Goal: Browse casually: Explore the website without a specific task or goal

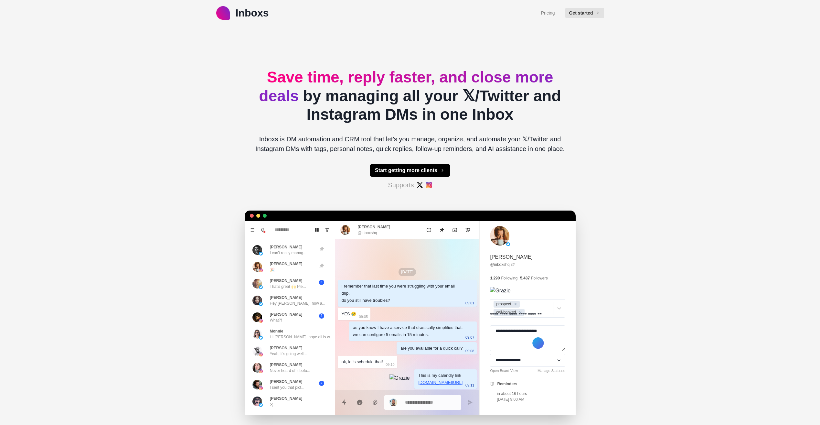
type textarea "*"
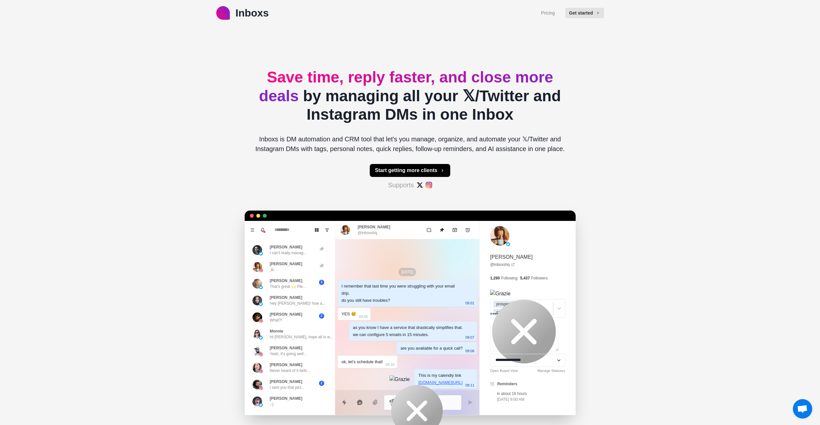
click at [741, 198] on div "Inboxs Pricing Get started Save time, reply faster, and close more deals by man…" at bounding box center [410, 212] width 820 height 425
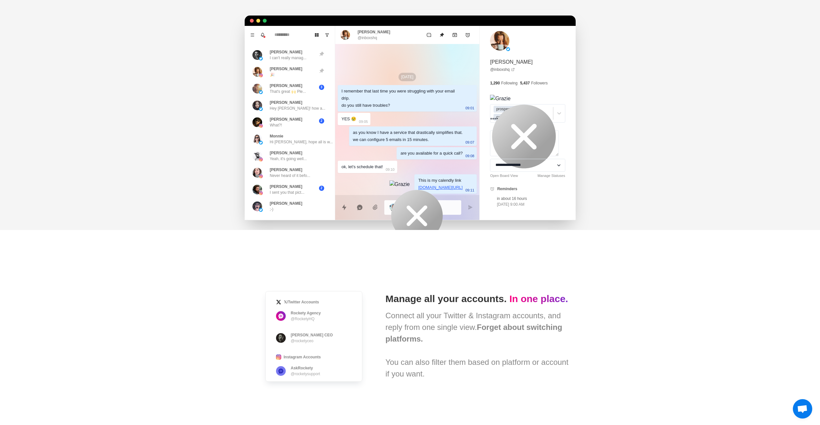
scroll to position [226, 0]
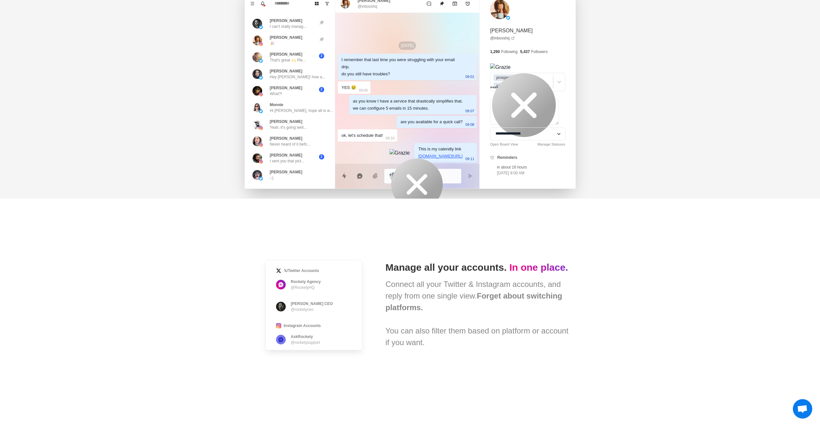
click at [415, 266] on h1 "Manage all your accounts. In one place." at bounding box center [478, 267] width 185 height 12
drag, startPoint x: 415, startPoint y: 266, endPoint x: 443, endPoint y: 265, distance: 28.5
click at [443, 265] on h1 "Manage all your accounts. In one place." at bounding box center [478, 267] width 185 height 12
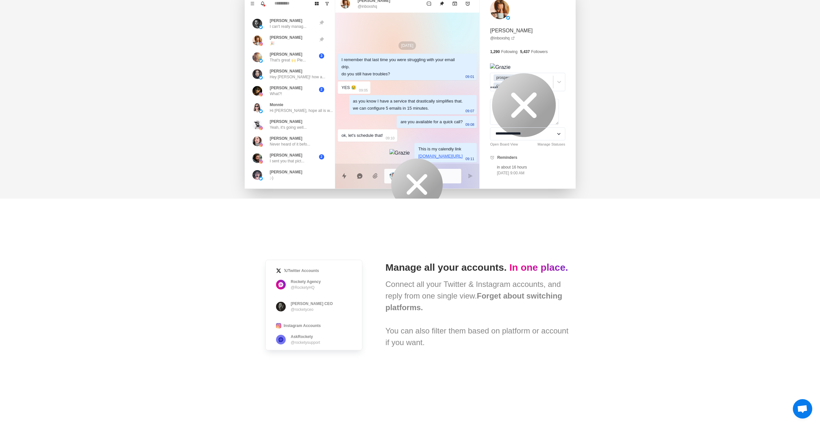
drag, startPoint x: 443, startPoint y: 265, endPoint x: 526, endPoint y: 263, distance: 83.1
click at [526, 263] on span "In one place." at bounding box center [538, 267] width 59 height 11
click at [509, 272] on span "In one place." at bounding box center [538, 267] width 59 height 11
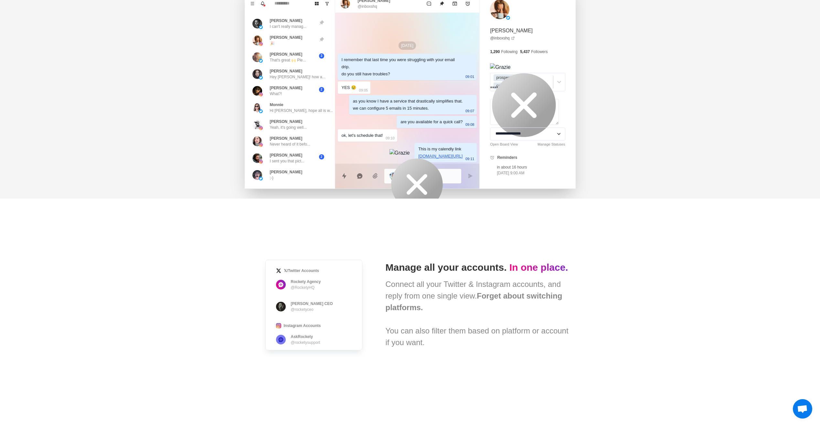
drag, startPoint x: 399, startPoint y: 274, endPoint x: 645, endPoint y: 243, distance: 248.0
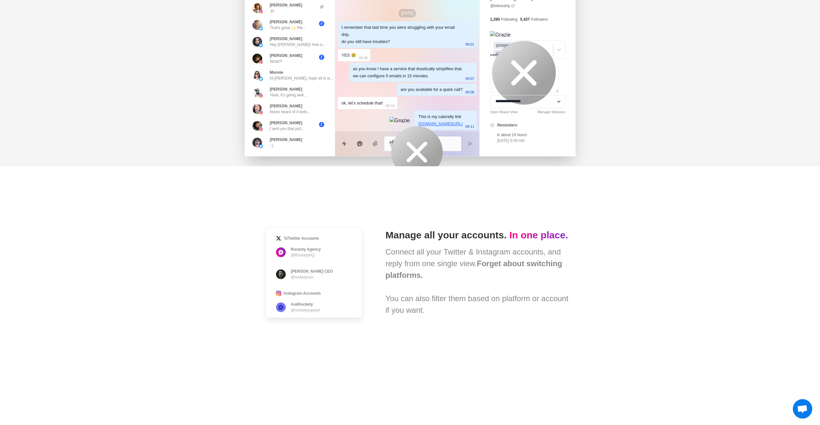
scroll to position [194, 0]
